Goal: Transaction & Acquisition: Obtain resource

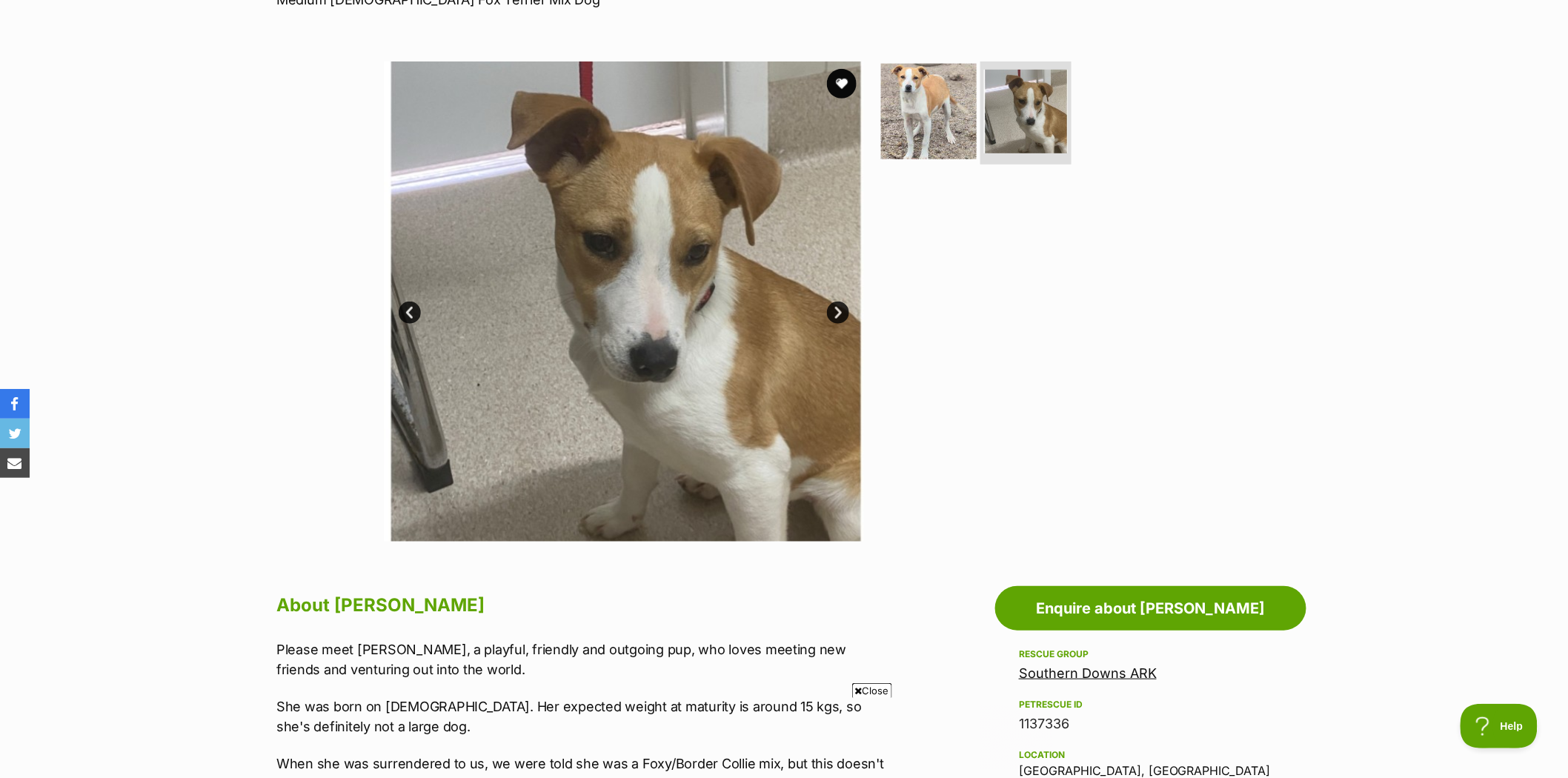
click at [917, 101] on img at bounding box center [929, 110] width 95 height 95
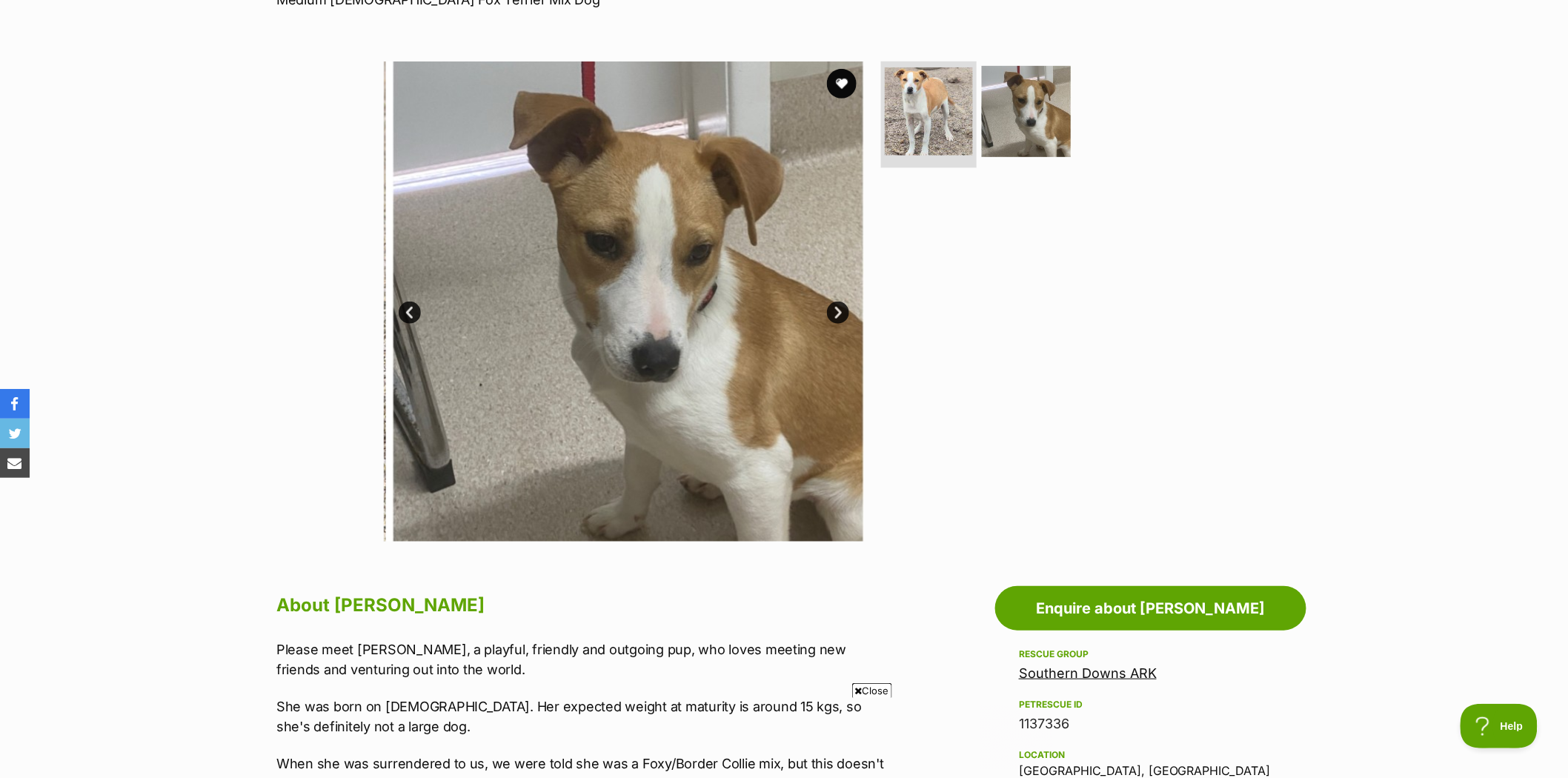
click at [917, 101] on img at bounding box center [929, 111] width 88 height 88
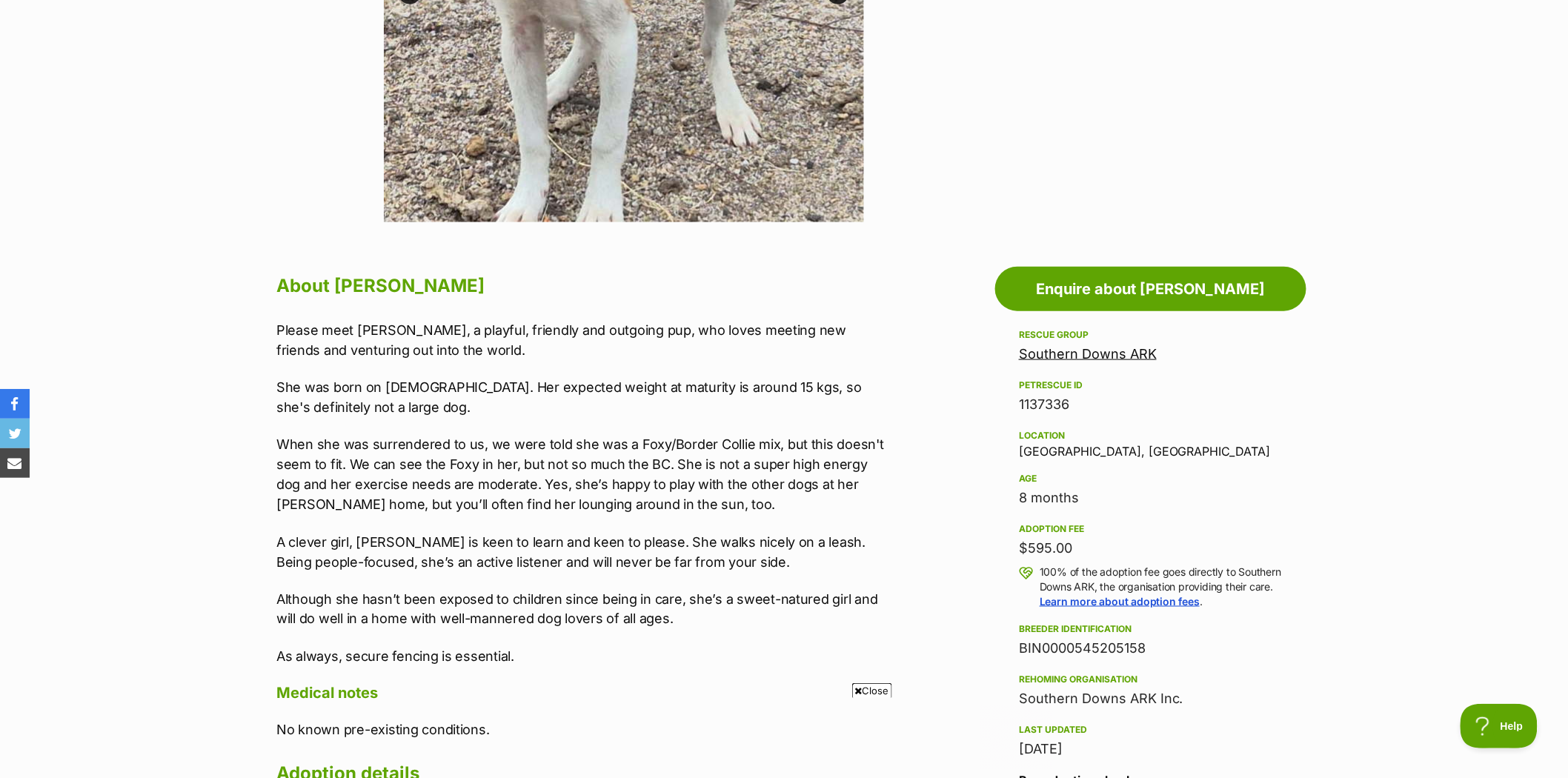
scroll to position [575, 0]
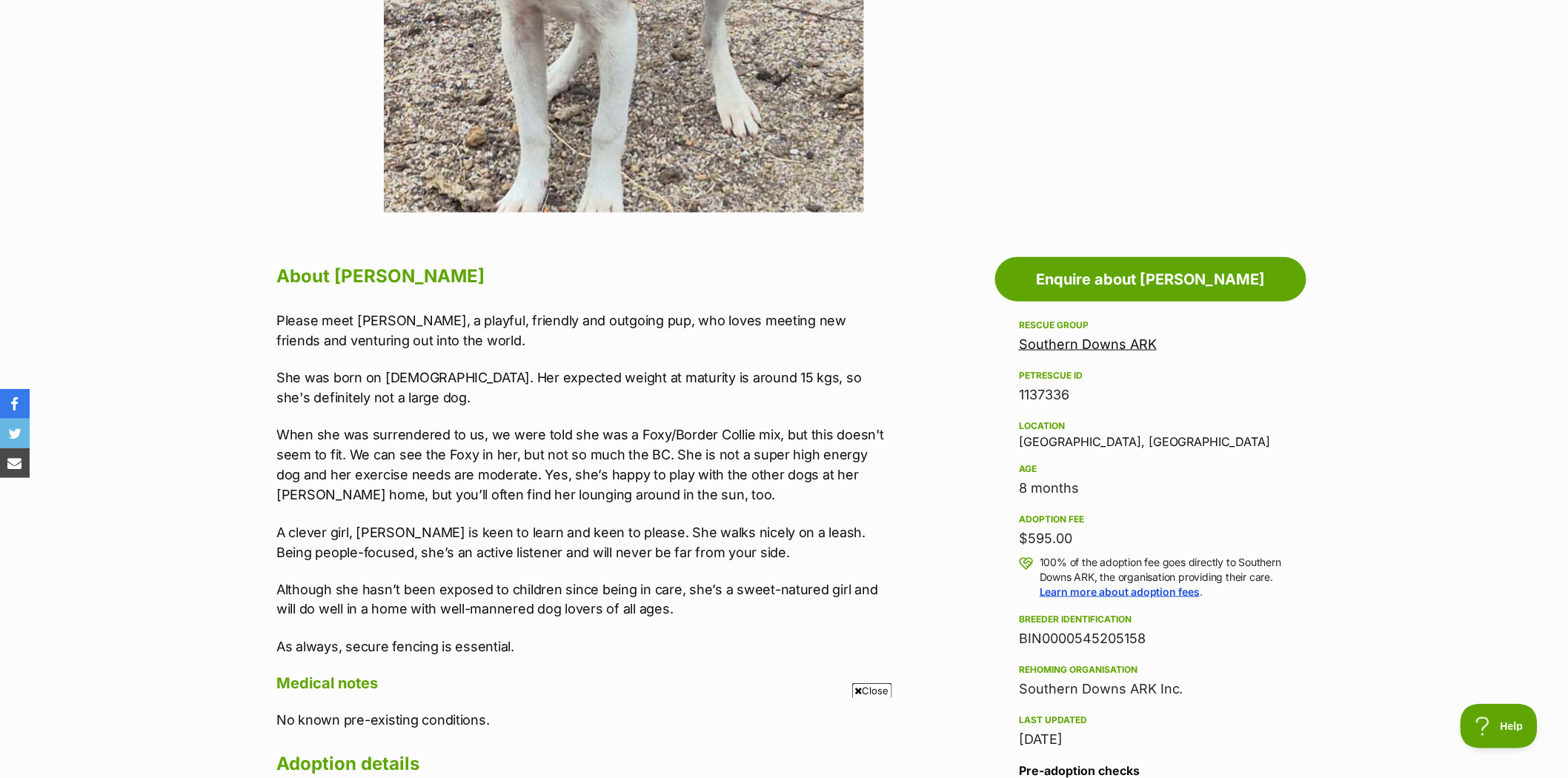
click at [1061, 338] on link "Southern Downs ARK" at bounding box center [1087, 344] width 137 height 16
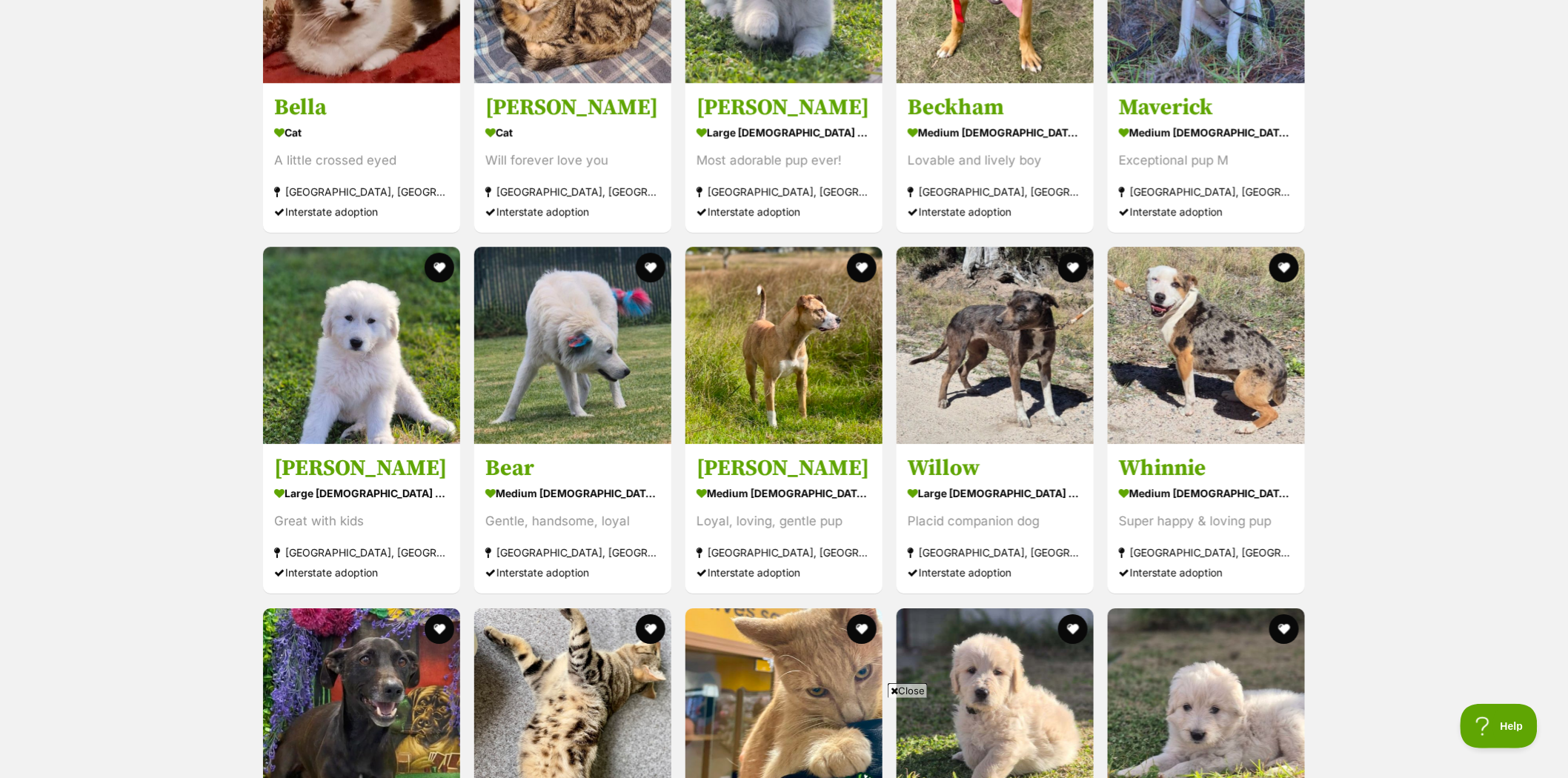
scroll to position [1810, 0]
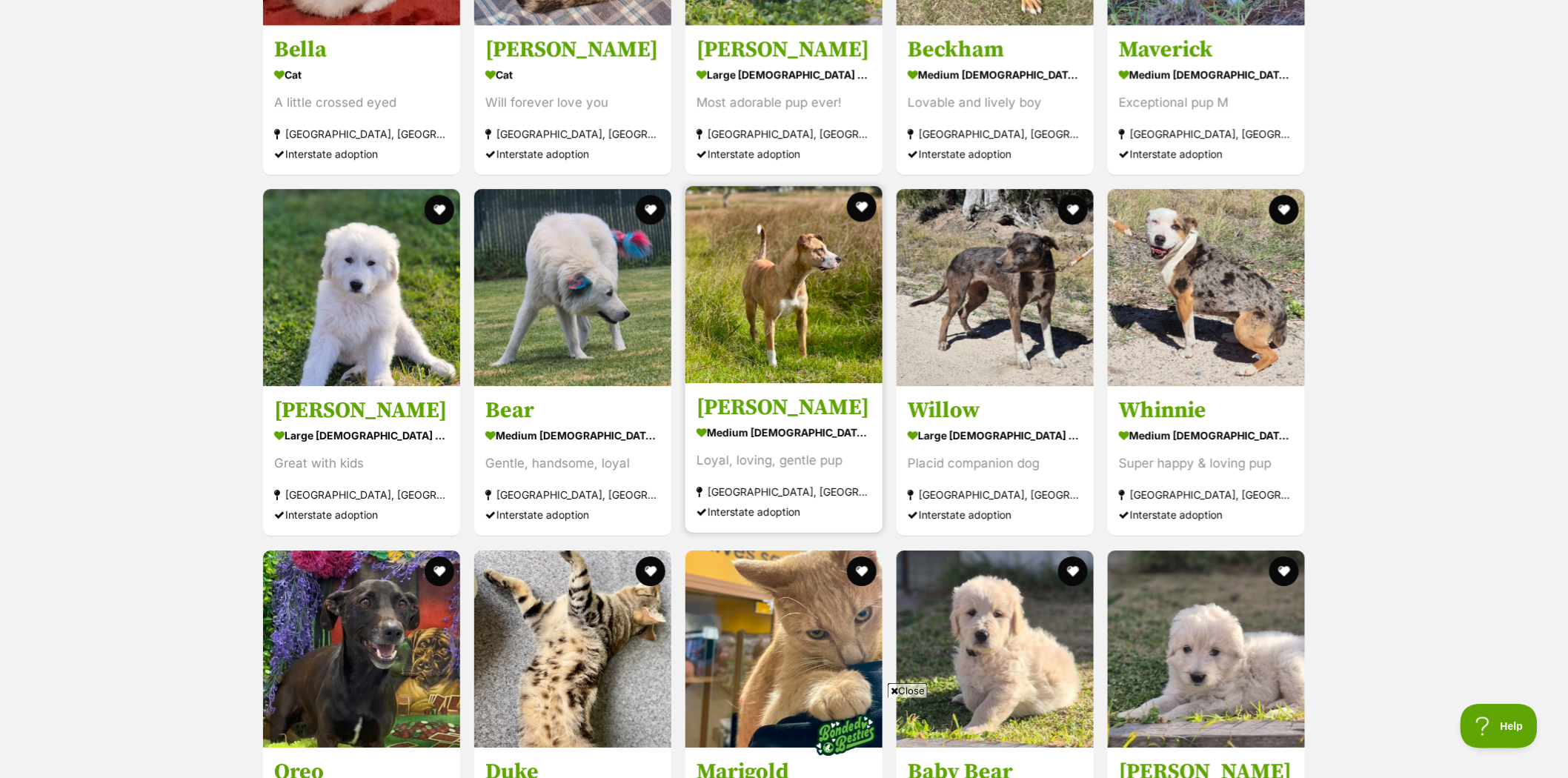
click at [786, 297] on img at bounding box center [784, 284] width 197 height 197
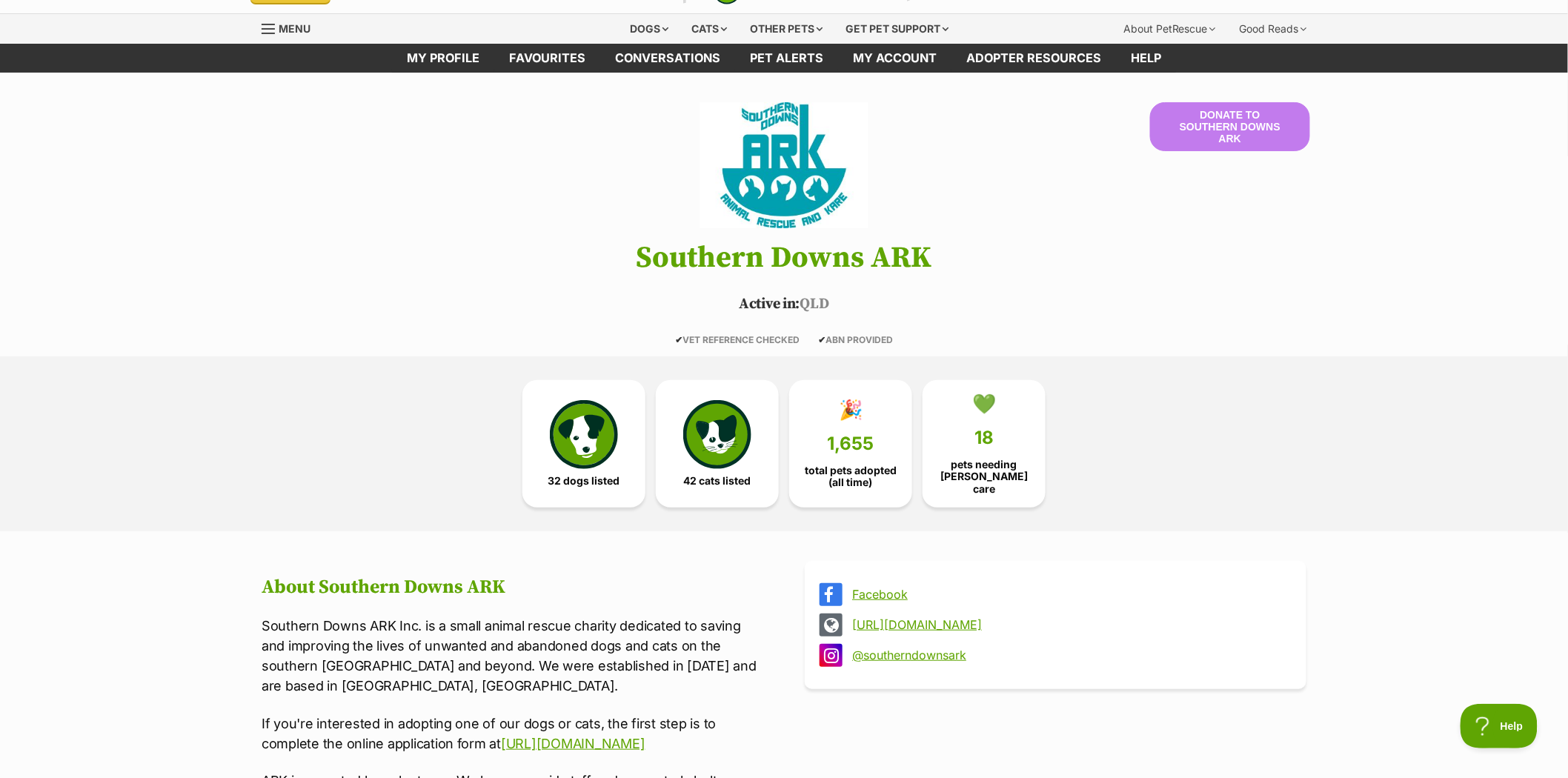
scroll to position [0, 0]
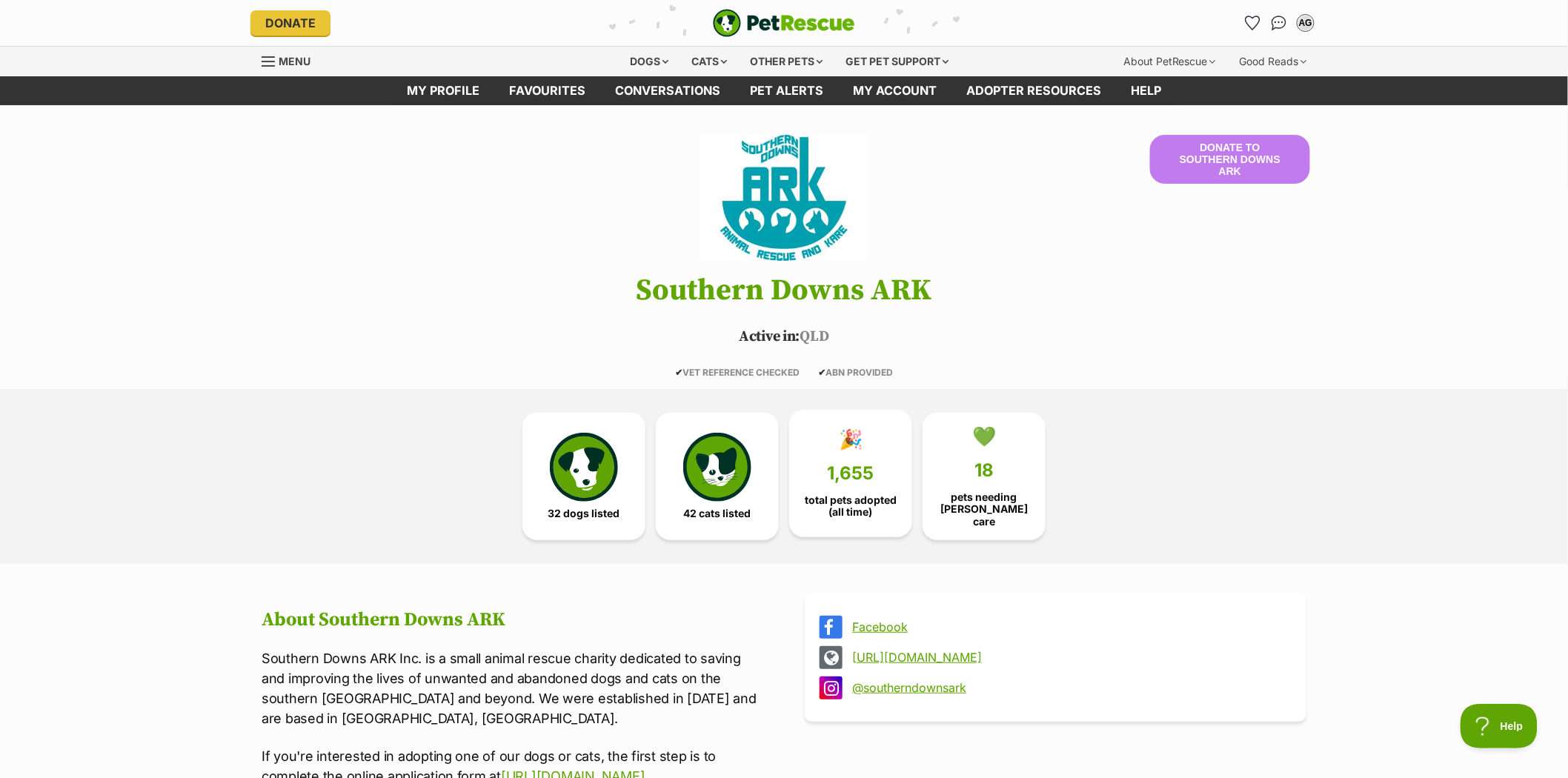
click at [879, 465] on link "🎉 1,655 total pets adopted (all time)" at bounding box center [851, 474] width 123 height 127
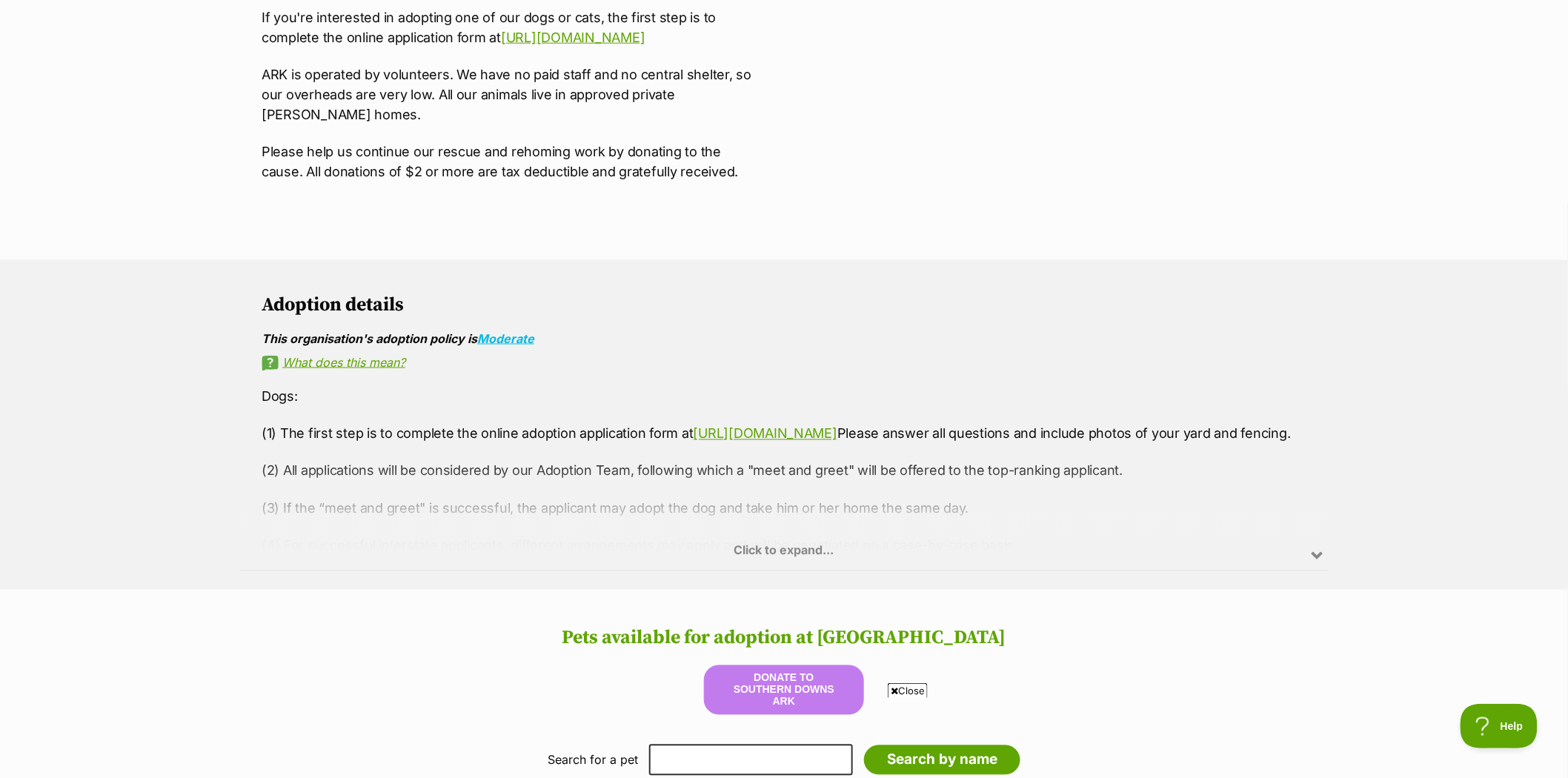
scroll to position [741, 0]
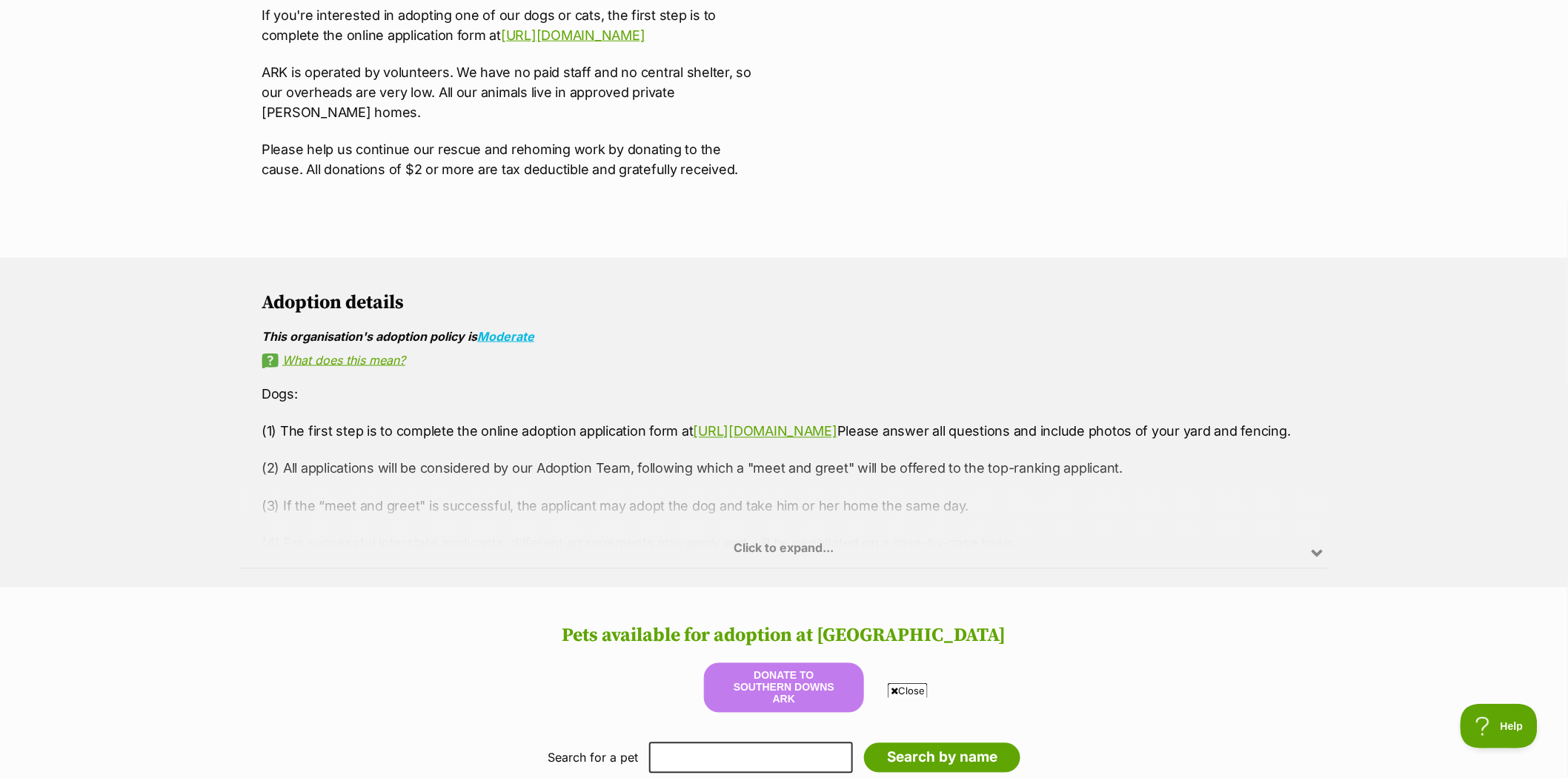
click at [745, 541] on div "Click to expand..." at bounding box center [784, 511] width 1090 height 116
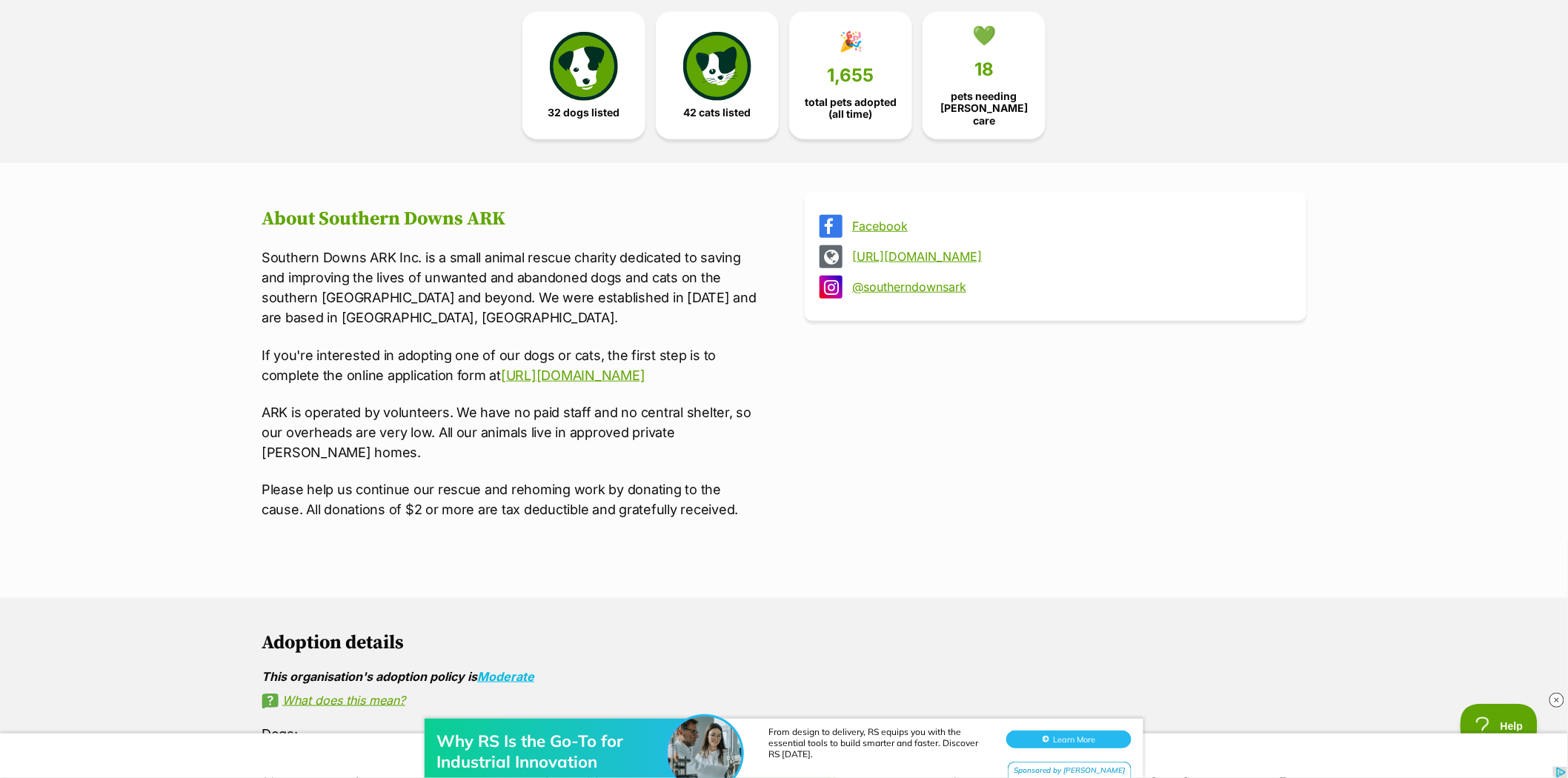
scroll to position [0, 0]
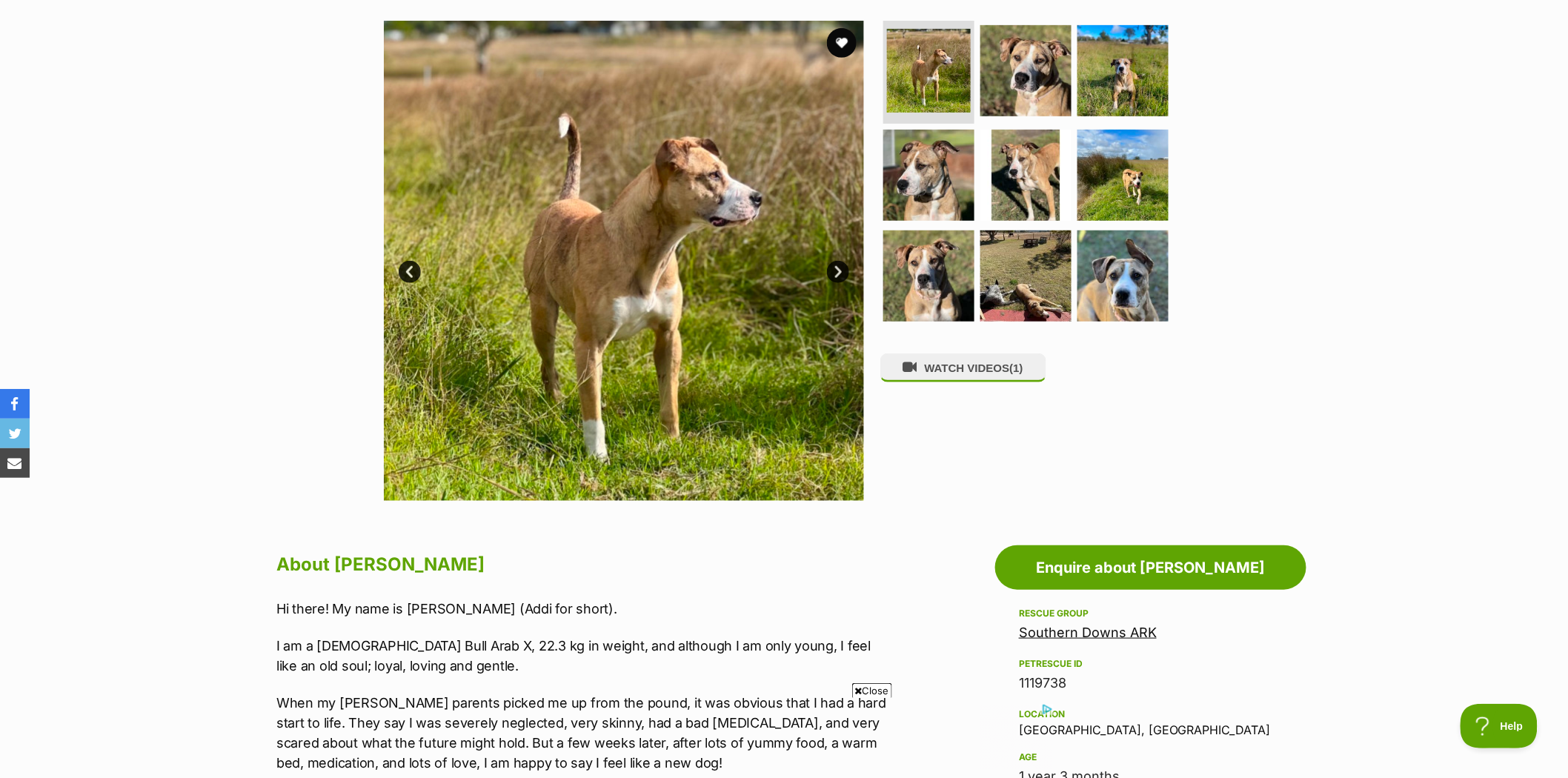
scroll to position [164, 0]
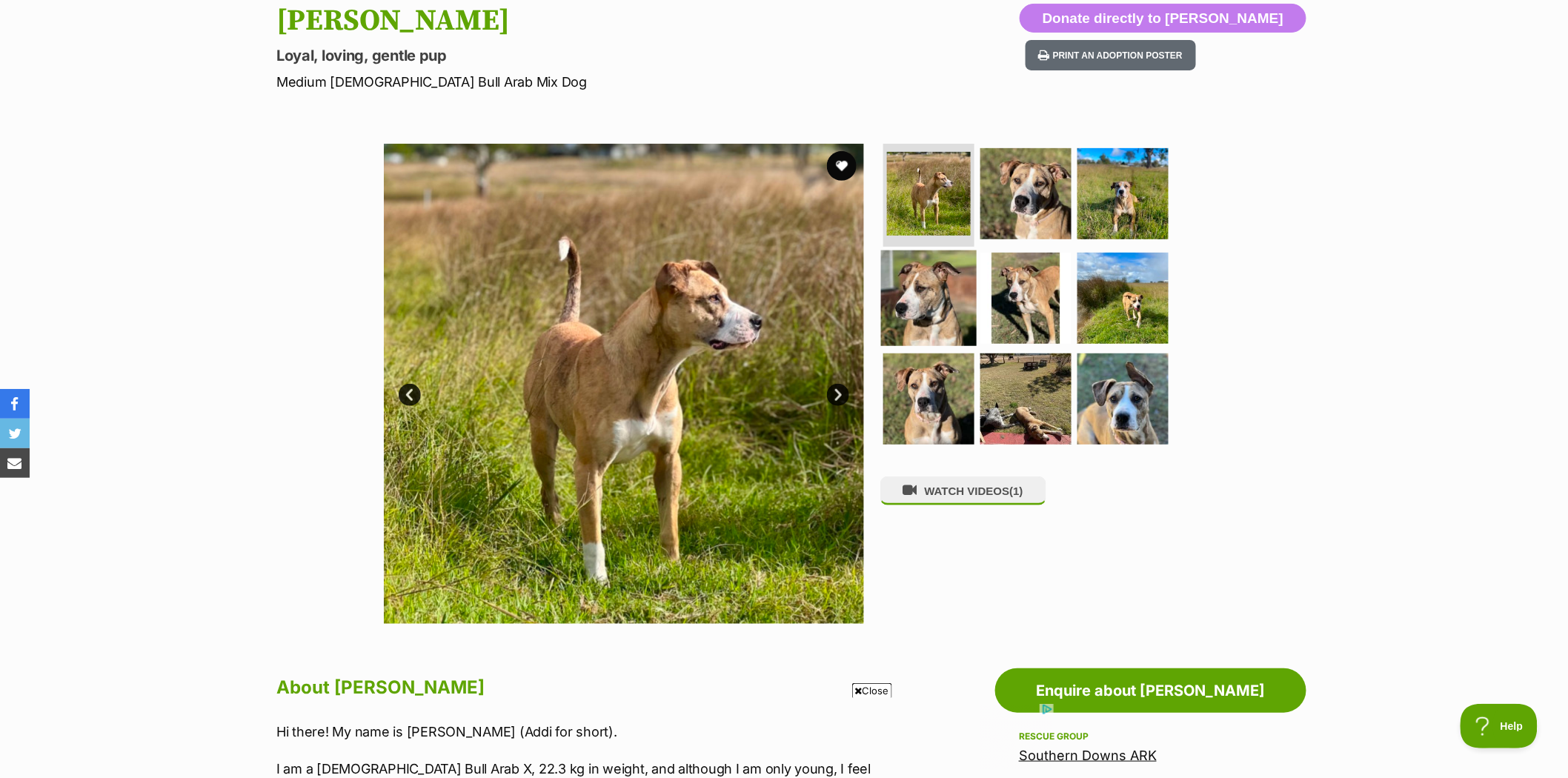
click at [918, 306] on img at bounding box center [929, 298] width 95 height 95
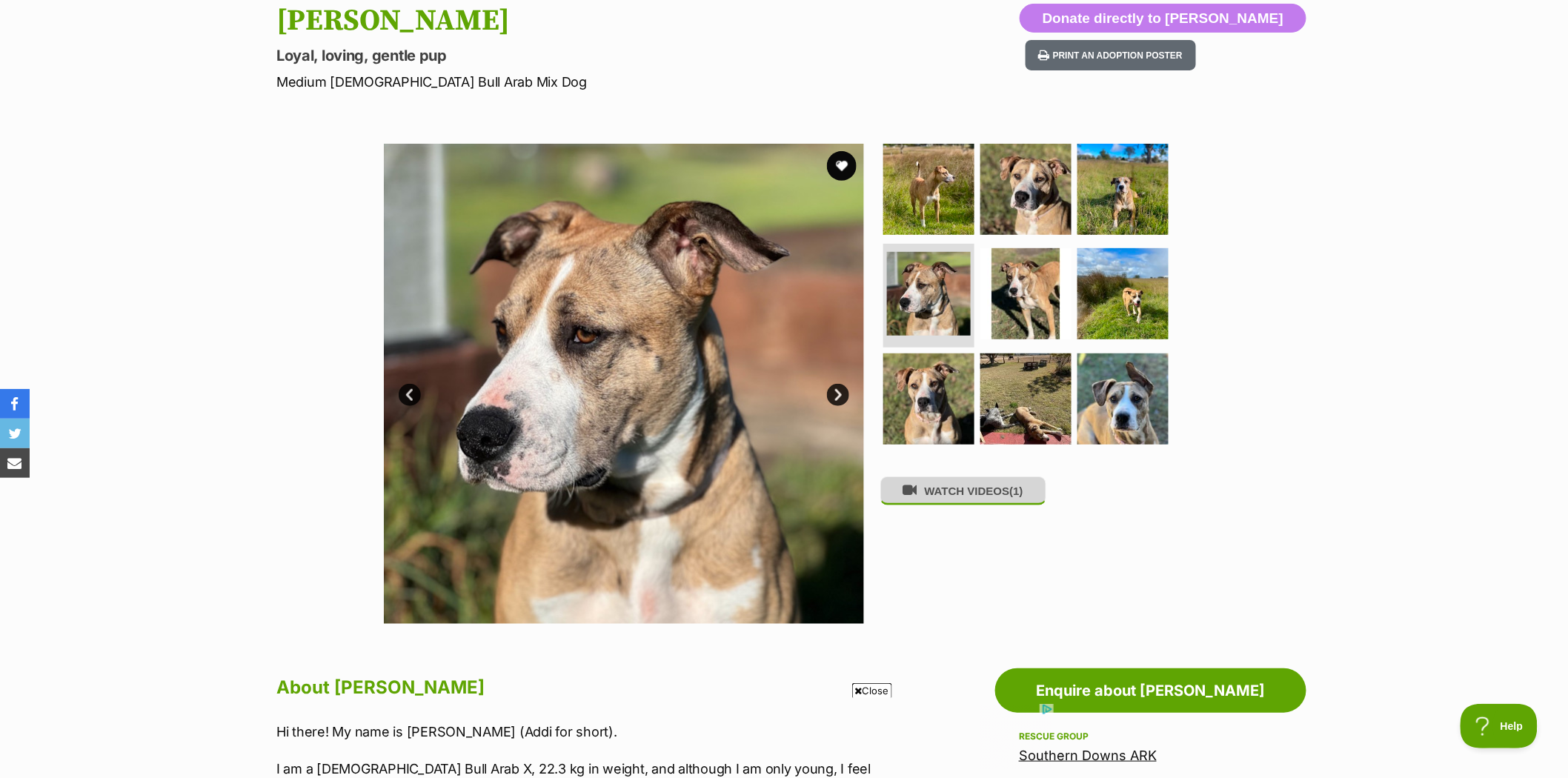
click at [972, 502] on button "WATCH VIDEOS (1)" at bounding box center [963, 490] width 166 height 29
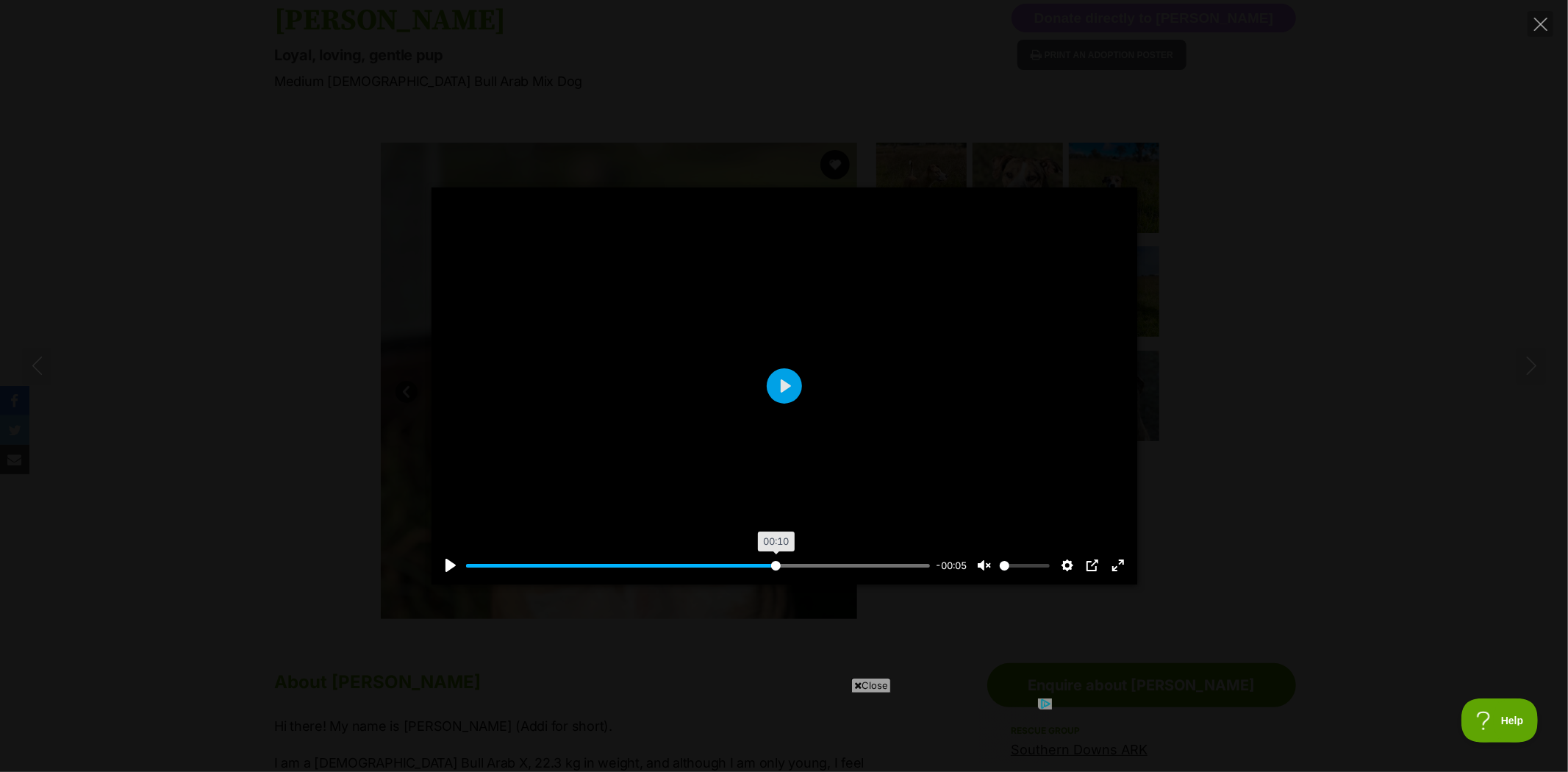
click at [775, 563] on input "Seek" at bounding box center [698, 565] width 465 height 14
click at [826, 563] on input "Seek" at bounding box center [698, 565] width 465 height 14
click at [875, 563] on input "Seek" at bounding box center [698, 565] width 465 height 14
type input "100"
click at [1535, 19] on icon "Close" at bounding box center [1541, 24] width 13 height 13
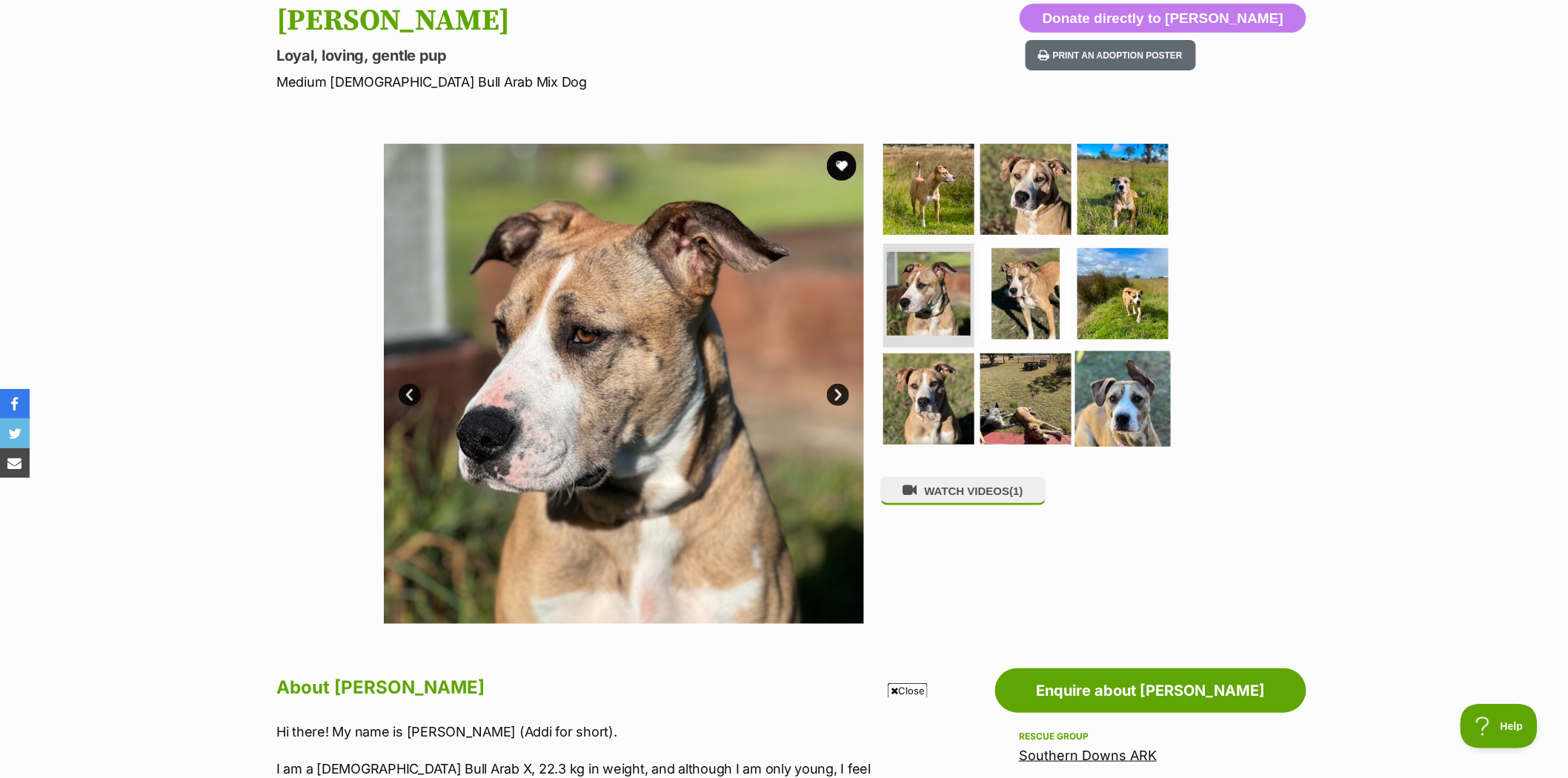
click at [1120, 395] on img at bounding box center [1123, 399] width 95 height 95
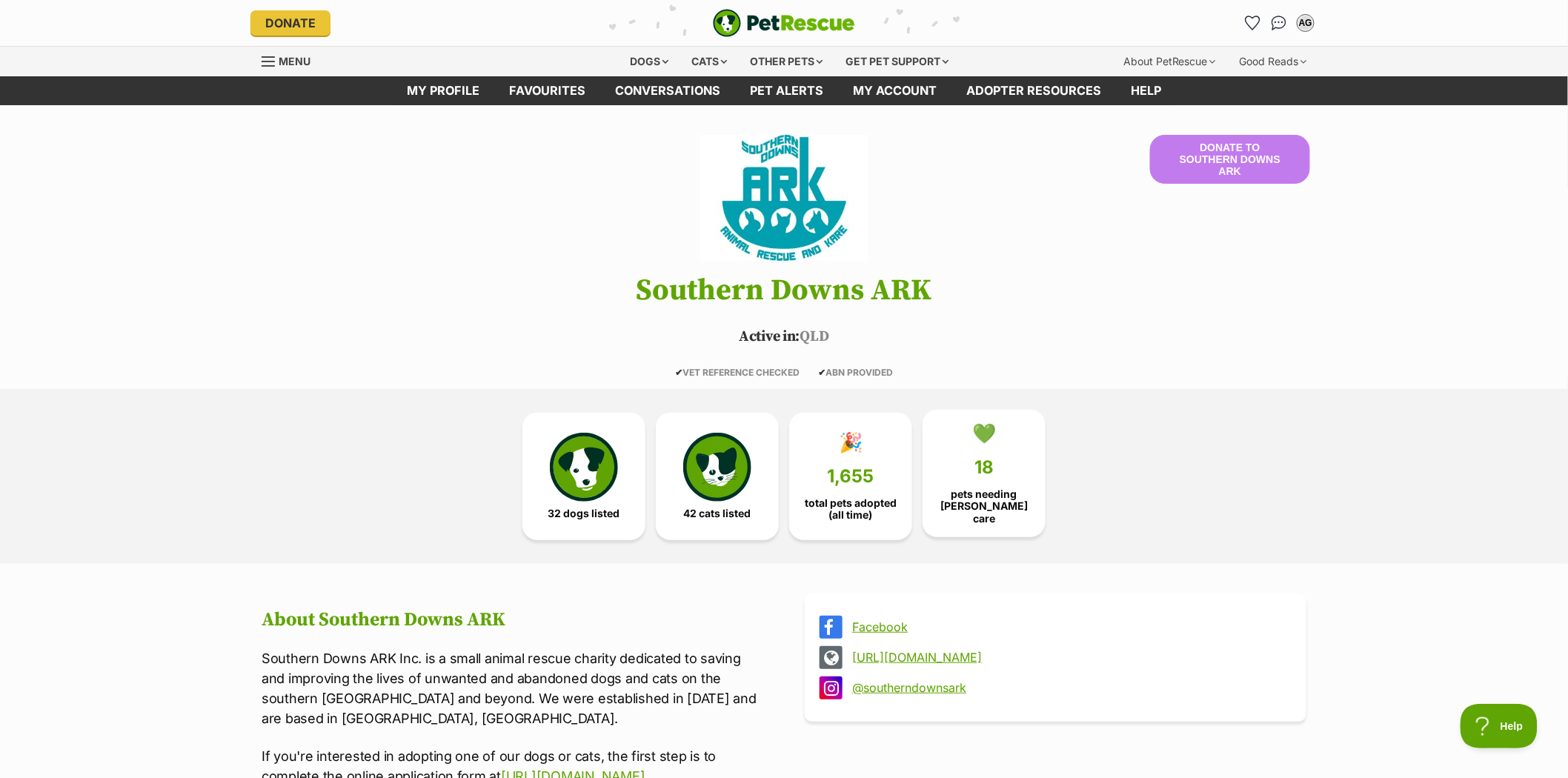
click at [995, 458] on link "💚 18 pets needing foster care" at bounding box center [984, 474] width 123 height 127
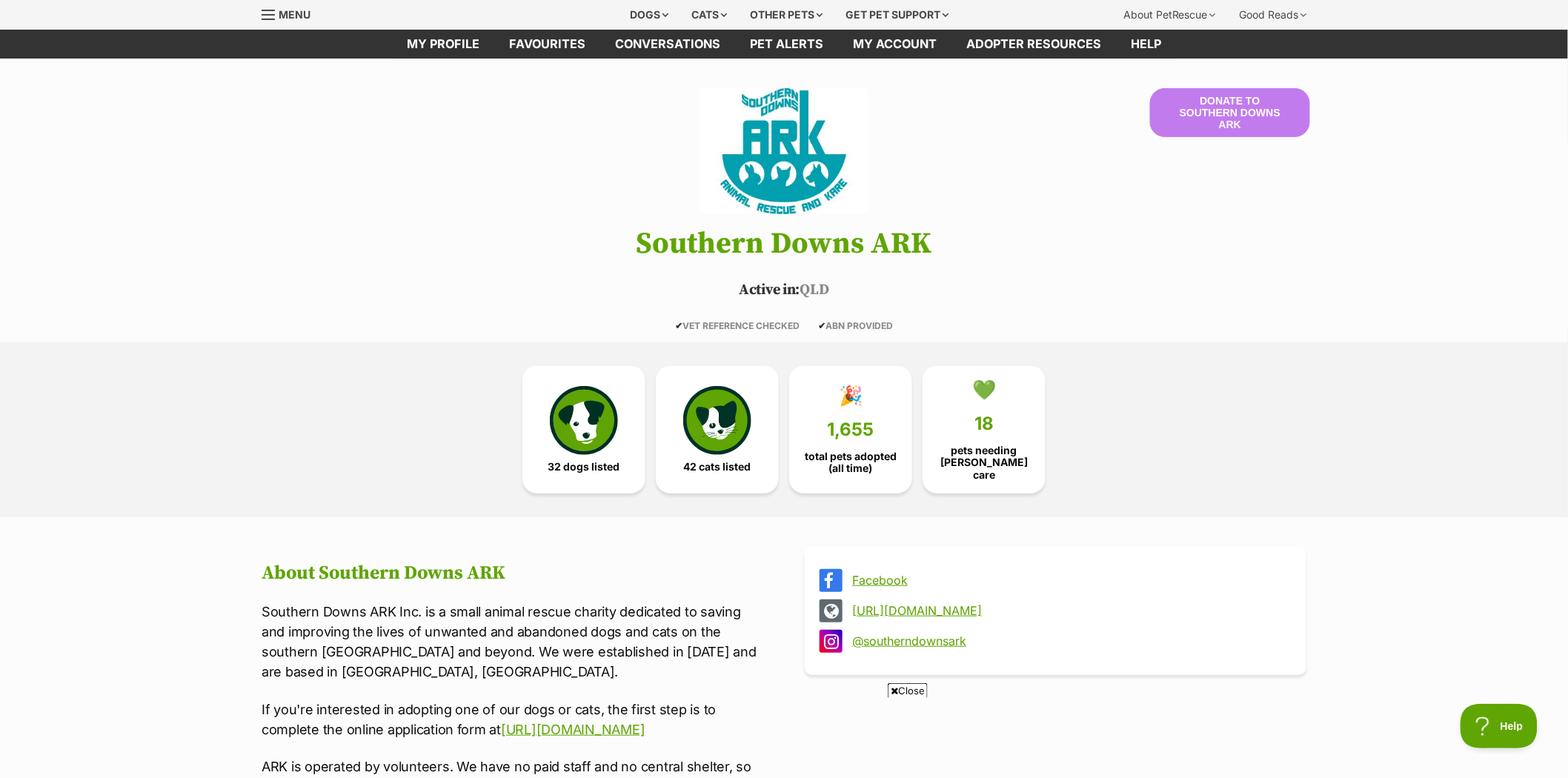
scroll to position [42, 0]
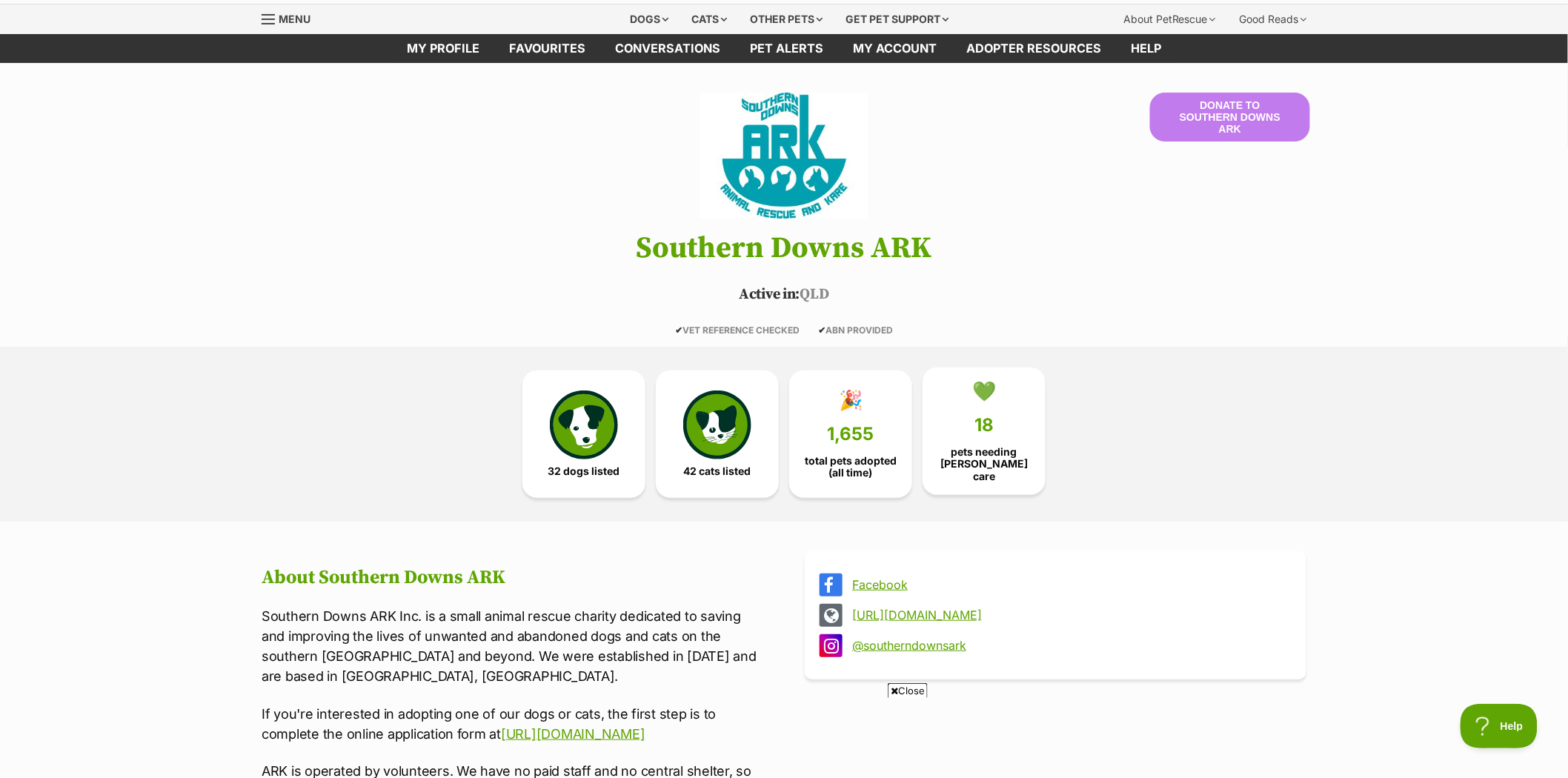
click at [994, 417] on link "💚 18 pets needing foster care" at bounding box center [984, 431] width 123 height 127
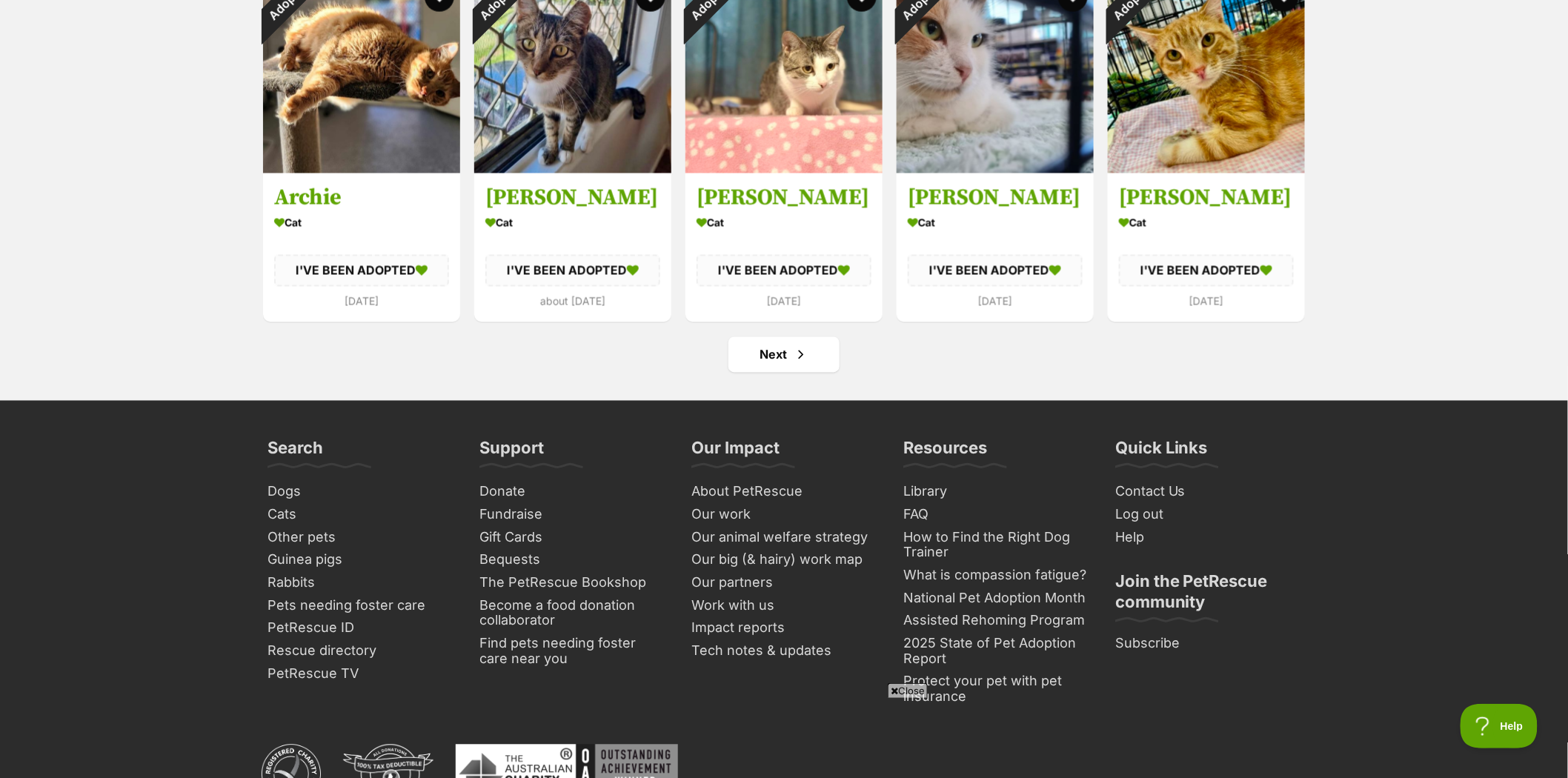
scroll to position [5638, 0]
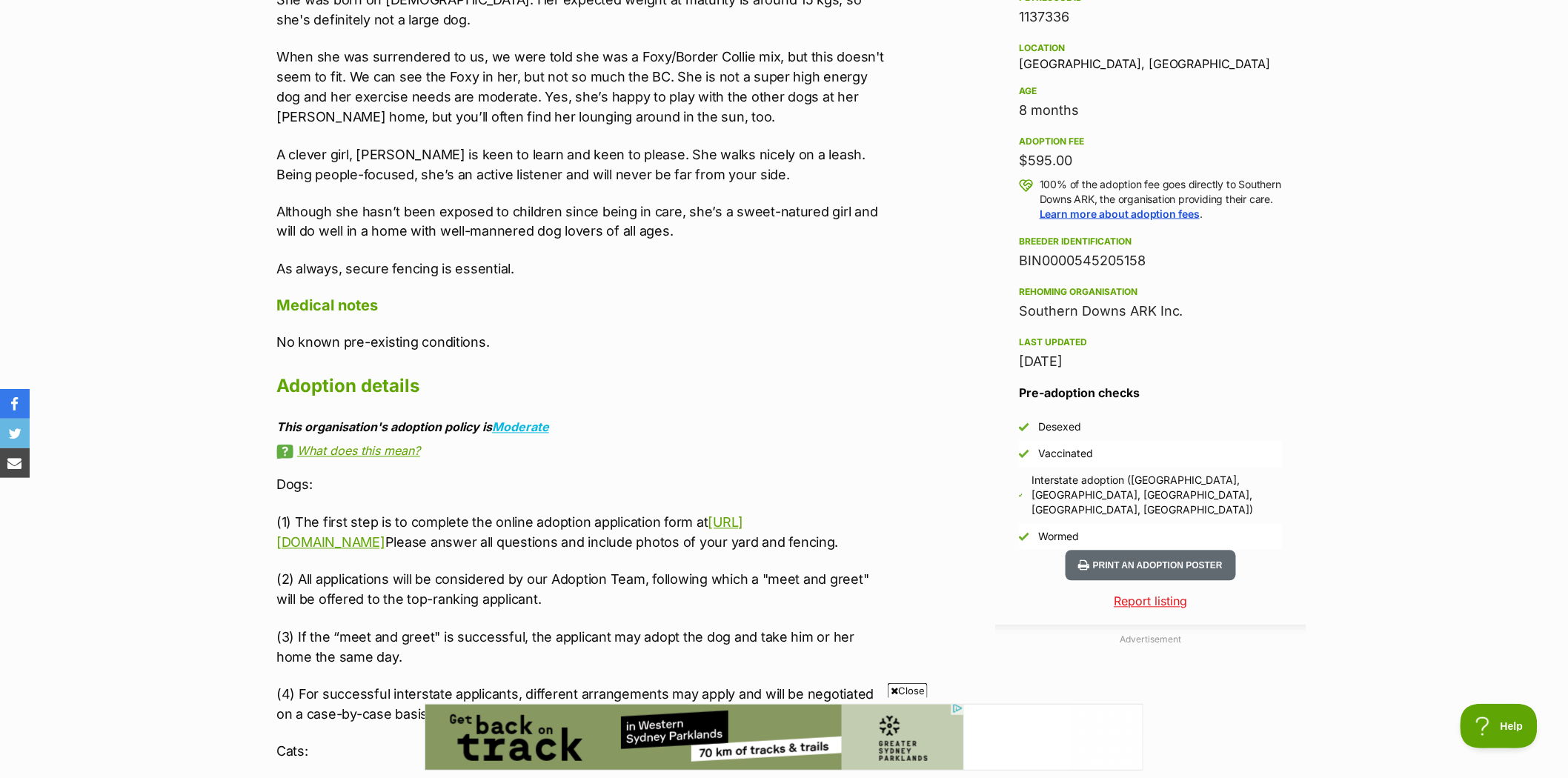
scroll to position [987, 0]
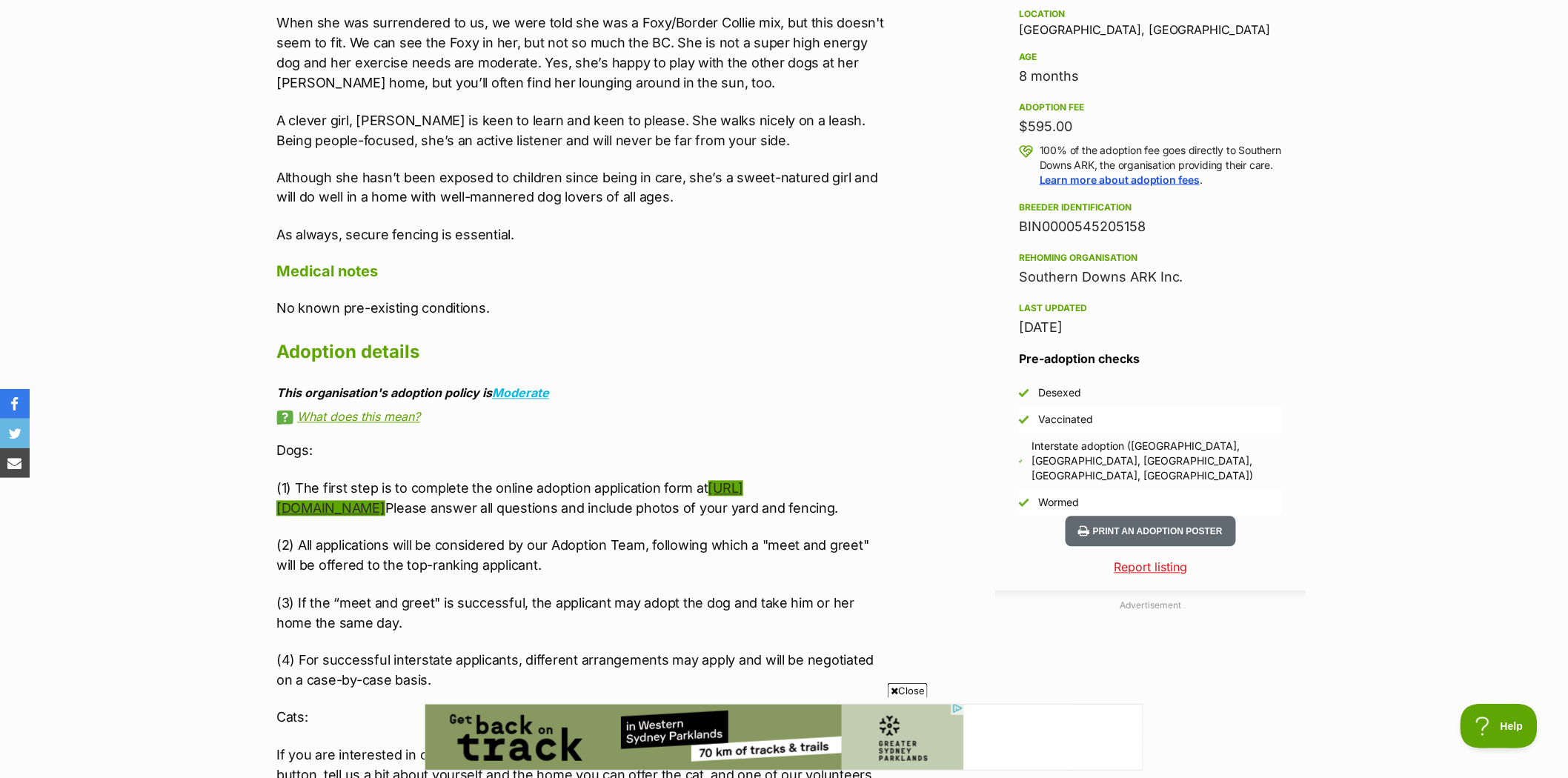
click at [341, 511] on link "[URL][DOMAIN_NAME]" at bounding box center [510, 499] width 467 height 35
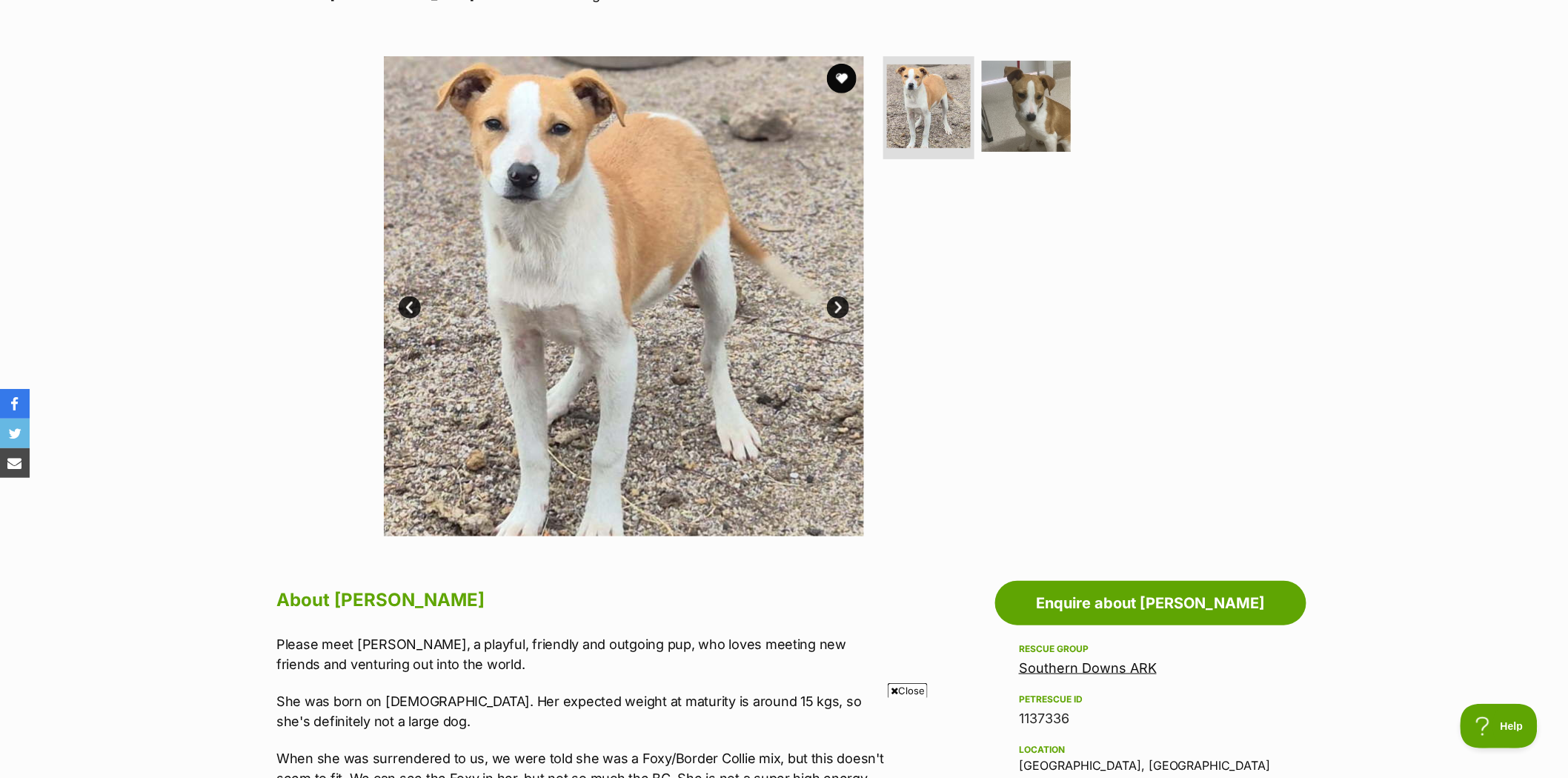
scroll to position [247, 0]
